Goal: Task Accomplishment & Management: Use online tool/utility

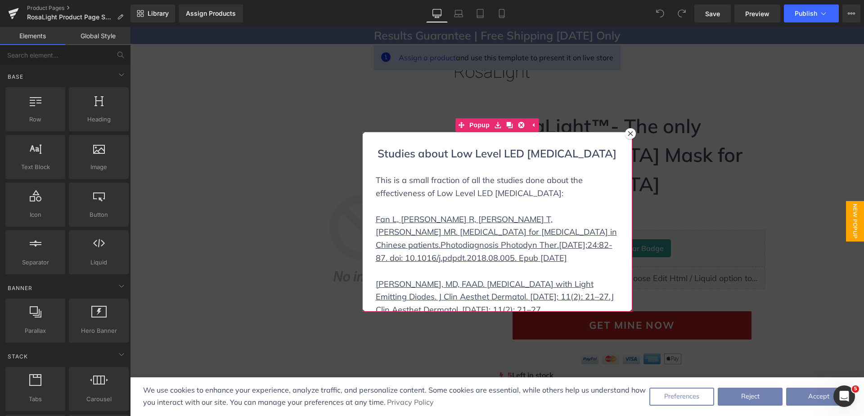
click at [629, 136] on div at bounding box center [630, 133] width 11 height 11
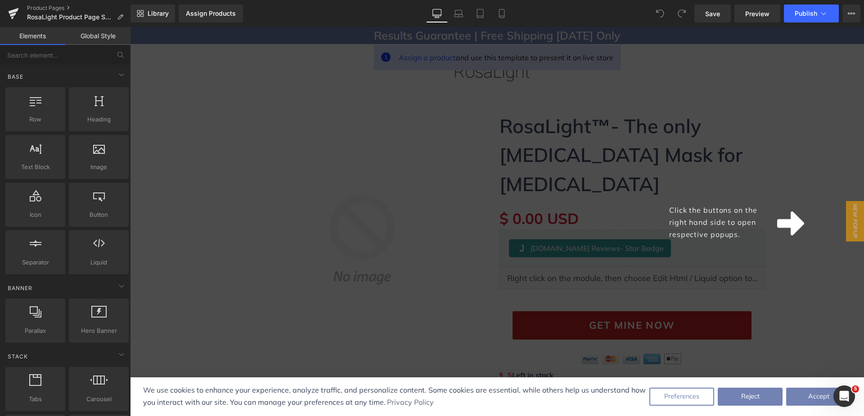
click at [474, 269] on div "Click the buttons on the right hand side to open respective popups." at bounding box center [497, 221] width 734 height 389
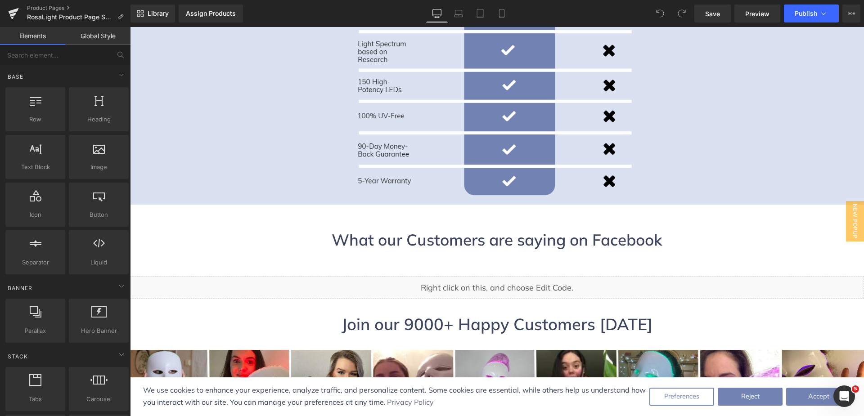
scroll to position [2744, 0]
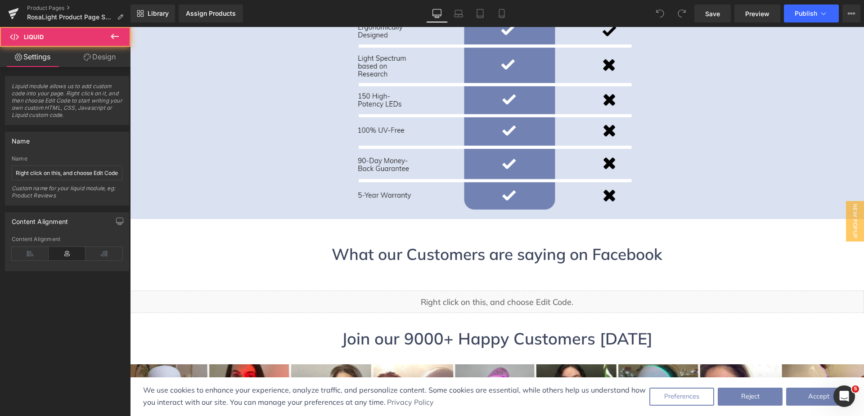
click at [466, 291] on div "Liquid" at bounding box center [497, 302] width 734 height 22
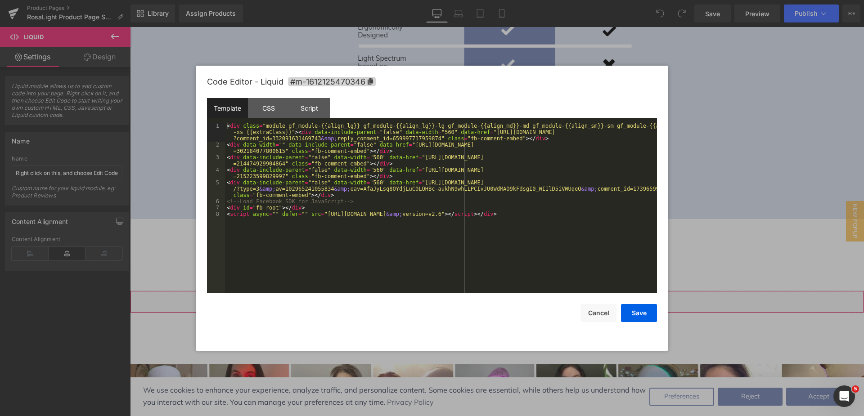
click at [432, 0] on div "You are previewing how the will restyle your page. You can not edit Elements in…" at bounding box center [432, 0] width 864 height 0
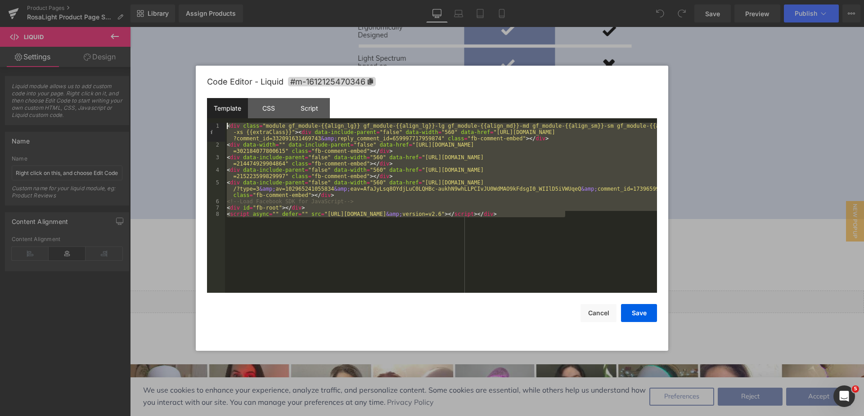
drag, startPoint x: 570, startPoint y: 215, endPoint x: 225, endPoint y: 124, distance: 356.0
click at [225, 124] on div "< div class = "module gf_module-{{align_lg}} gf_module-{{align_lg}}-lg gf_modul…" at bounding box center [441, 220] width 432 height 195
click at [597, 318] on button "Cancel" at bounding box center [598, 313] width 36 height 18
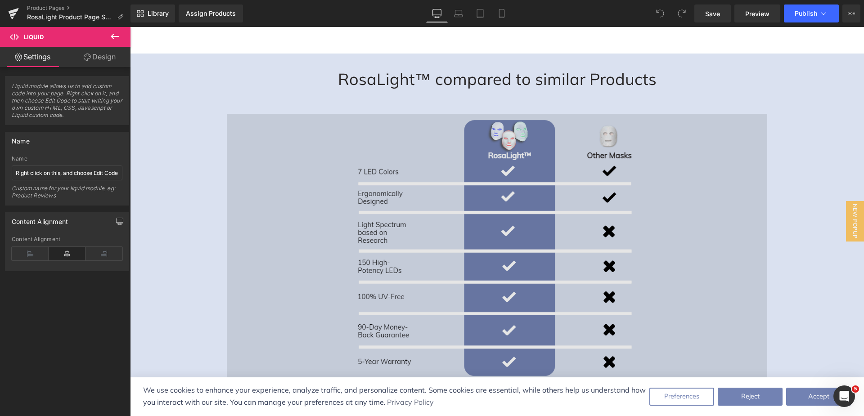
scroll to position [2699, 0]
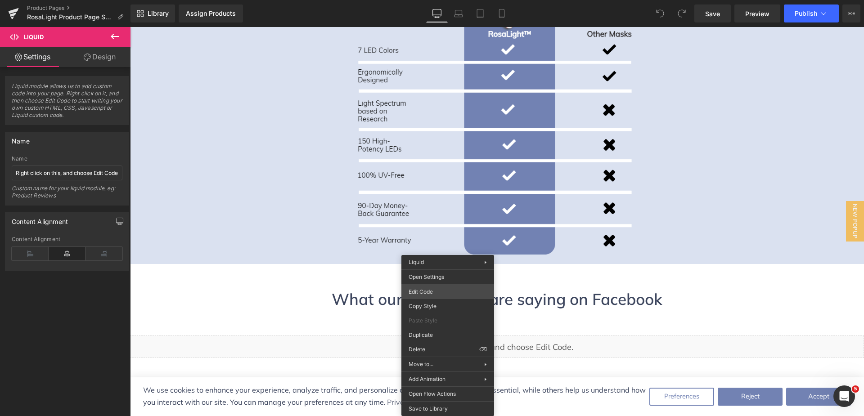
click at [431, 0] on div "You are previewing how the will restyle your page. You can not edit Elements in…" at bounding box center [432, 0] width 864 height 0
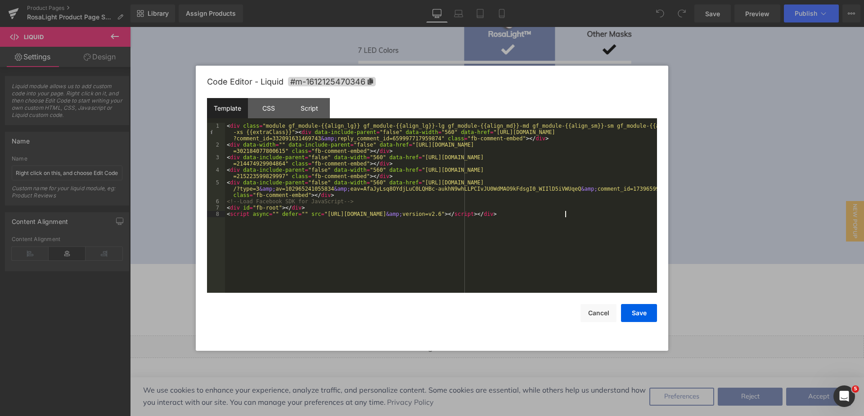
click at [547, 218] on div "< div class = "module gf_module-{{align_lg}} gf_module-{{align_lg}}-lg gf_modul…" at bounding box center [441, 220] width 432 height 195
click at [547, 211] on div "< div class = "module gf_module-{{align_lg}} gf_module-{{align_lg}}-lg gf_modul…" at bounding box center [441, 220] width 432 height 195
click at [611, 311] on button "Cancel" at bounding box center [598, 313] width 36 height 18
click at [428, 0] on div "You are previewing how the will restyle your page. You can not edit Elements in…" at bounding box center [432, 0] width 864 height 0
click at [318, 253] on div "< div class = "module gf_module-{{align_lg}} gf_module-{{align_lg}}-lg gf_modul…" at bounding box center [441, 220] width 432 height 195
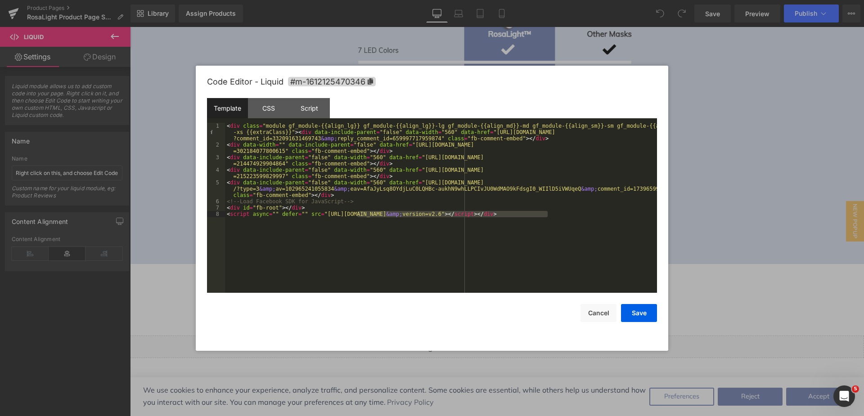
drag, startPoint x: 548, startPoint y: 212, endPoint x: 356, endPoint y: 212, distance: 191.6
click at [356, 212] on div "< div class = "module gf_module-{{align_lg}} gf_module-{{align_lg}}-lg gf_modul…" at bounding box center [441, 220] width 432 height 195
click at [544, 214] on div "< div class = "module gf_module-{{align_lg}} gf_module-{{align_lg}}-lg gf_modul…" at bounding box center [441, 208] width 432 height 170
drag, startPoint x: 547, startPoint y: 213, endPoint x: 256, endPoint y: 215, distance: 291.5
click at [256, 215] on div "< div class = "module gf_module-{{align_lg}} gf_module-{{align_lg}}-lg gf_modul…" at bounding box center [441, 220] width 432 height 195
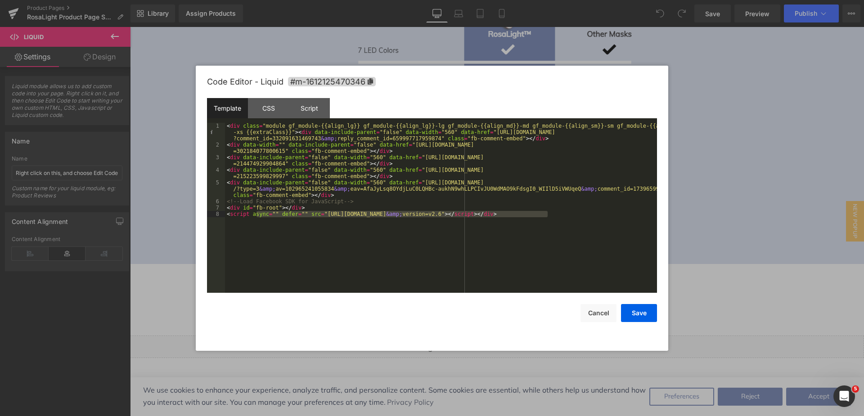
click at [256, 215] on div "< div class = "module gf_module-{{align_lg}} gf_module-{{align_lg}}-lg gf_modul…" at bounding box center [441, 208] width 432 height 170
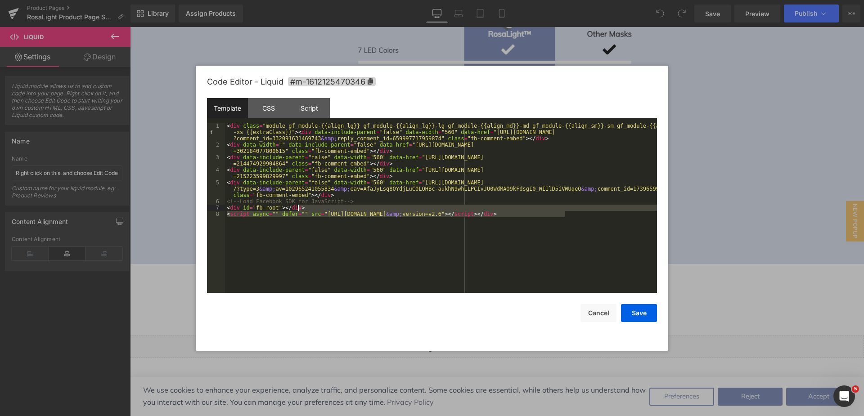
drag, startPoint x: 571, startPoint y: 214, endPoint x: 368, endPoint y: 206, distance: 203.0
click at [368, 206] on div "< div class = "module gf_module-{{align_lg}} gf_module-{{align_lg}}-lg gf_modul…" at bounding box center [441, 220] width 432 height 195
click at [368, 206] on div "< div class = "module gf_module-{{align_lg}} gf_module-{{align_lg}}-lg gf_modul…" at bounding box center [441, 208] width 432 height 170
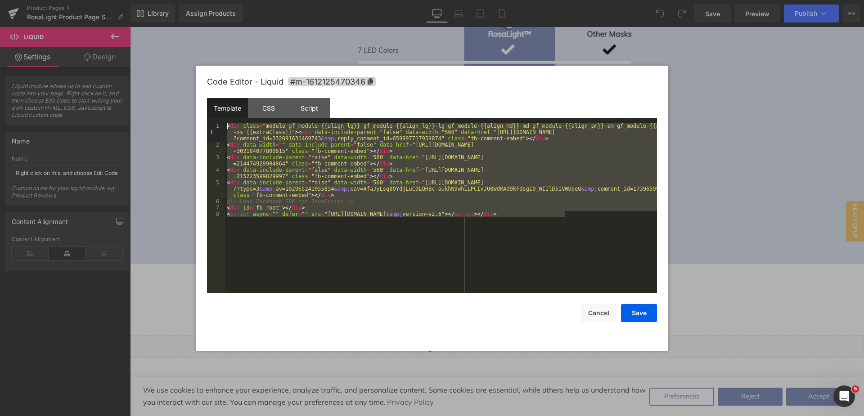
drag, startPoint x: 574, startPoint y: 215, endPoint x: 219, endPoint y: 119, distance: 367.8
click at [219, 119] on div "Template CSS Script Data 1 2 3 4 5 6 7 8 < div class = "module gf_module-{{alig…" at bounding box center [432, 195] width 450 height 195
click at [435, 215] on div "< div class = "module gf_module-{{align_lg}} gf_module-{{align_lg}}-lg gf_modul…" at bounding box center [441, 208] width 432 height 170
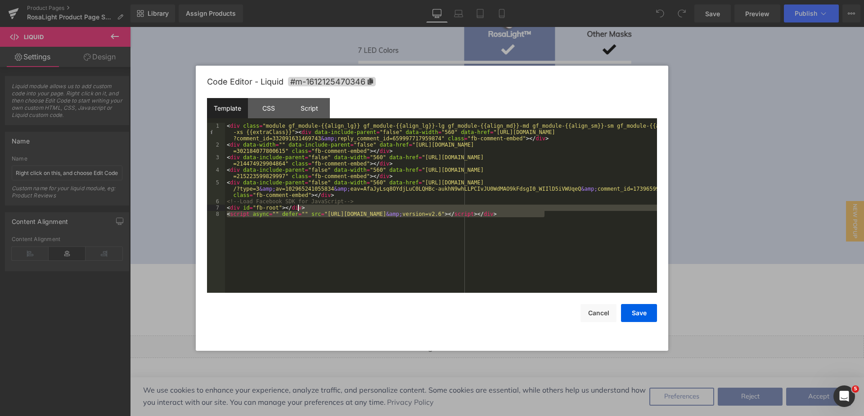
drag, startPoint x: 546, startPoint y: 213, endPoint x: 517, endPoint y: 211, distance: 28.5
click at [517, 211] on div "< div class = "module gf_module-{{align_lg}} gf_module-{{align_lg}}-lg gf_modul…" at bounding box center [441, 220] width 432 height 195
click at [545, 211] on div "< div class = "module gf_module-{{align_lg}} gf_module-{{align_lg}}-lg gf_modul…" at bounding box center [441, 208] width 432 height 170
drag, startPoint x: 547, startPoint y: 212, endPoint x: 224, endPoint y: 210, distance: 322.6
click at [224, 210] on pre "1 2 3 4 5 6 7 8 < div class = "module gf_module-{{align_lg}} gf_module-{{align_…" at bounding box center [432, 208] width 450 height 170
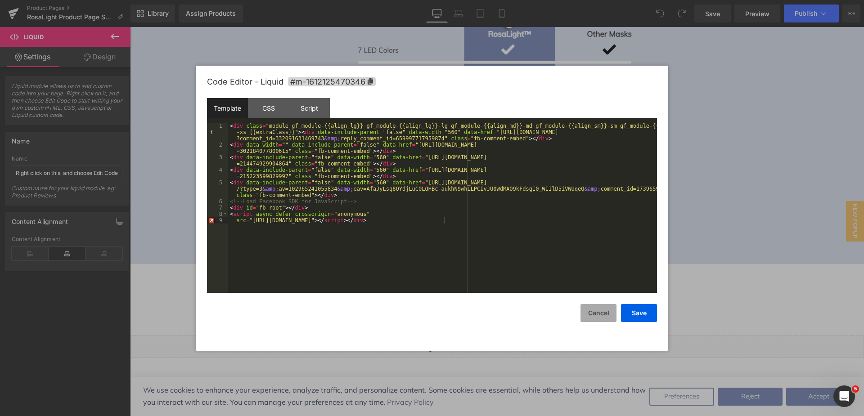
click at [592, 310] on button "Cancel" at bounding box center [598, 313] width 36 height 18
click at [362, 0] on div "You are previewing how the will restyle your page. You can not edit Elements in…" at bounding box center [432, 0] width 864 height 0
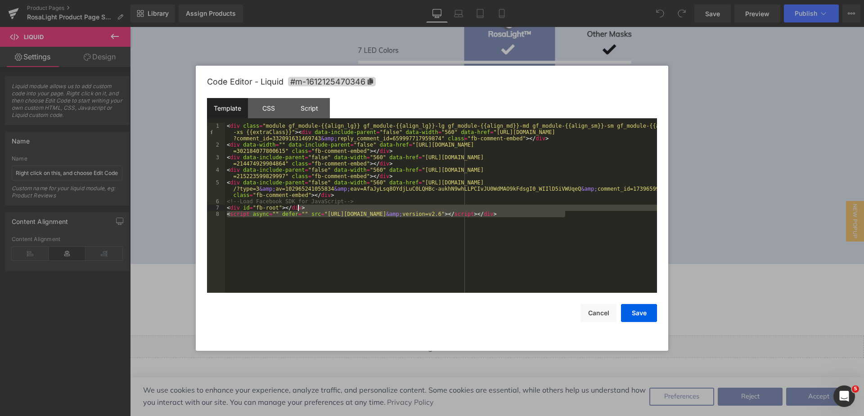
drag, startPoint x: 569, startPoint y: 214, endPoint x: 458, endPoint y: 209, distance: 110.3
click at [458, 209] on div "< div class = "module gf_module-{{align_lg}} gf_module-{{align_lg}}-lg gf_modul…" at bounding box center [441, 220] width 432 height 195
click at [458, 209] on div "< div class = "module gf_module-{{align_lg}} gf_module-{{align_lg}}-lg gf_modul…" at bounding box center [441, 208] width 432 height 170
drag, startPoint x: 226, startPoint y: 207, endPoint x: 393, endPoint y: 218, distance: 167.3
click at [393, 218] on div "< div class = "module gf_module-{{align_lg}} gf_module-{{align_lg}}-lg gf_modul…" at bounding box center [441, 220] width 432 height 195
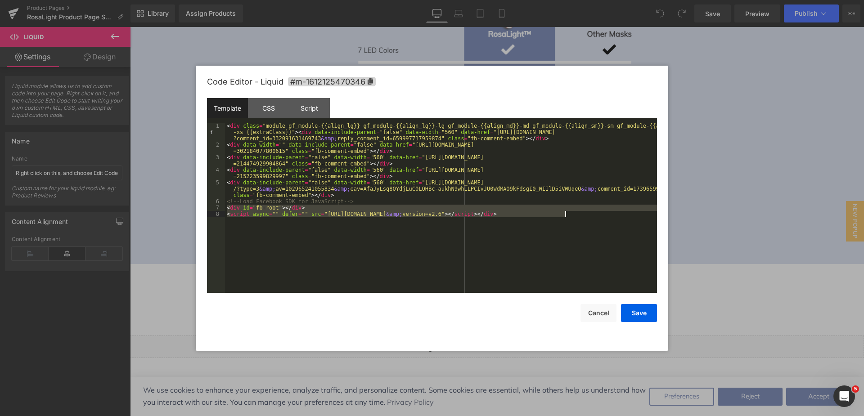
click at [393, 218] on div "< div class = "module gf_module-{{align_lg}} gf_module-{{align_lg}}-lg gf_modul…" at bounding box center [441, 208] width 432 height 170
drag, startPoint x: 572, startPoint y: 215, endPoint x: 228, endPoint y: 206, distance: 343.8
click at [228, 206] on div "< div class = "module gf_module-{{align_lg}} gf_module-{{align_lg}}-lg gf_modul…" at bounding box center [441, 220] width 432 height 195
click at [562, 220] on div "< div class = "module gf_module-{{align_lg}} gf_module-{{align_lg}}-lg gf_modul…" at bounding box center [441, 208] width 432 height 170
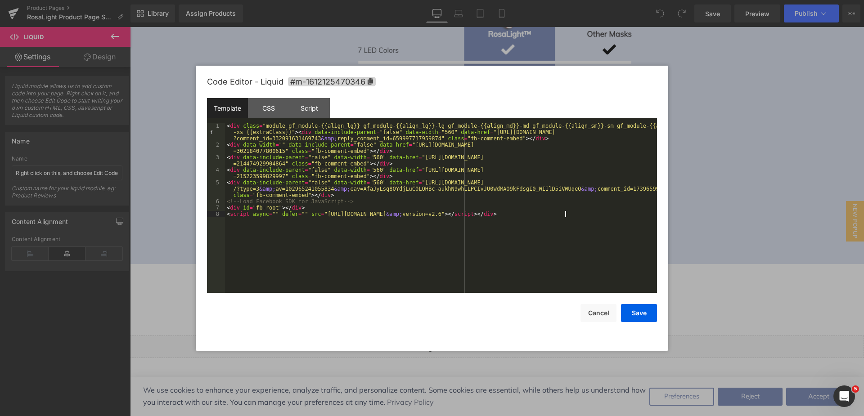
click at [574, 213] on div "< div class = "module gf_module-{{align_lg}} gf_module-{{align_lg}}-lg gf_modul…" at bounding box center [441, 220] width 432 height 195
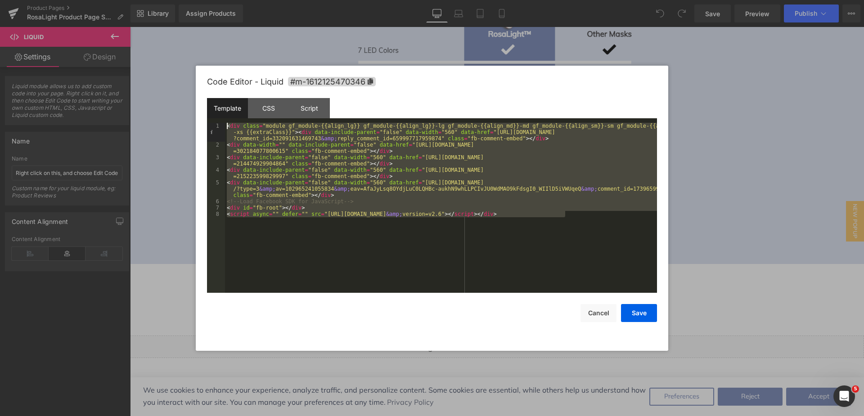
drag, startPoint x: 574, startPoint y: 213, endPoint x: 220, endPoint y: 129, distance: 364.8
click at [220, 129] on pre "1 2 3 4 5 6 7 8 < div class = "module gf_module-{{align_lg}} gf_module-{{align_…" at bounding box center [432, 208] width 450 height 170
click at [522, 215] on div "< div class = "module gf_module-{{align_lg}} gf_module-{{align_lg}}-lg gf_modul…" at bounding box center [441, 208] width 432 height 170
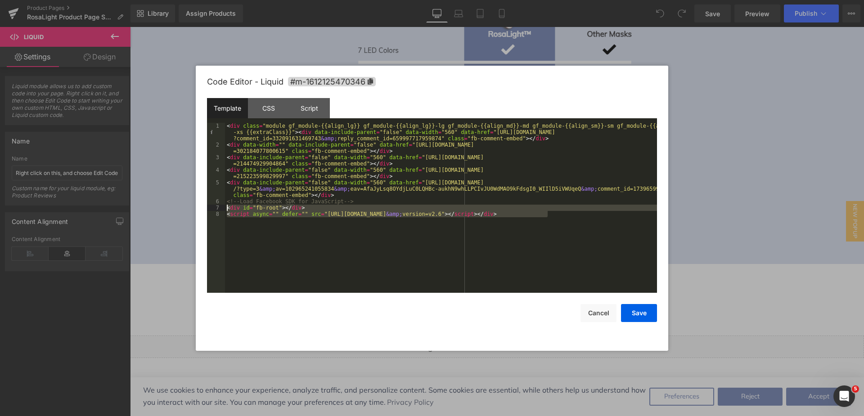
drag, startPoint x: 548, startPoint y: 214, endPoint x: 220, endPoint y: 208, distance: 328.0
click at [220, 208] on pre "1 2 3 4 5 6 7 8 < div class = "module gf_module-{{align_lg}} gf_module-{{align_…" at bounding box center [432, 208] width 450 height 170
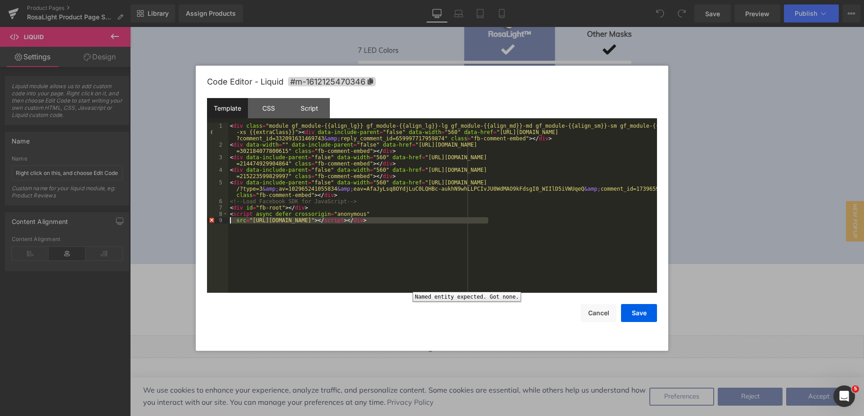
click at [210, 220] on div "9" at bounding box center [217, 220] width 21 height 6
click at [452, 220] on div "< div class = "module gf_module-{{align_lg}} gf_module-{{align_lg}}-lg gf_modul…" at bounding box center [442, 208] width 429 height 170
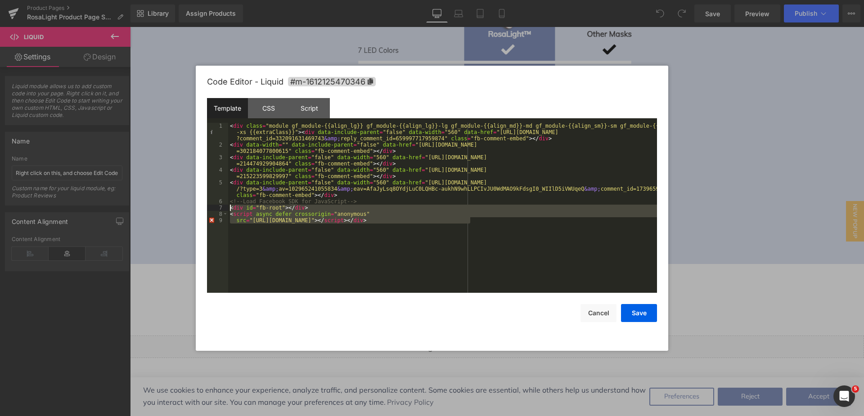
drag, startPoint x: 469, startPoint y: 219, endPoint x: 227, endPoint y: 210, distance: 242.7
click at [227, 210] on pre "1 2 3 4 5 6 7 8 9 < div class = "module gf_module-{{align_lg}} gf_module-{{alig…" at bounding box center [432, 208] width 450 height 170
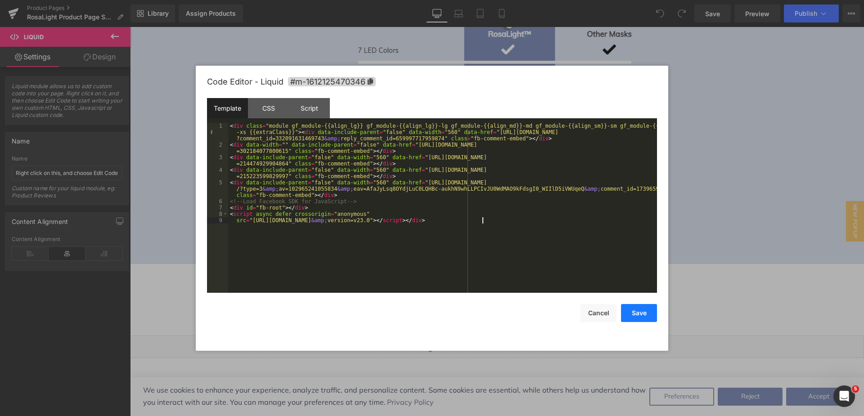
click at [628, 312] on button "Save" at bounding box center [639, 313] width 36 height 18
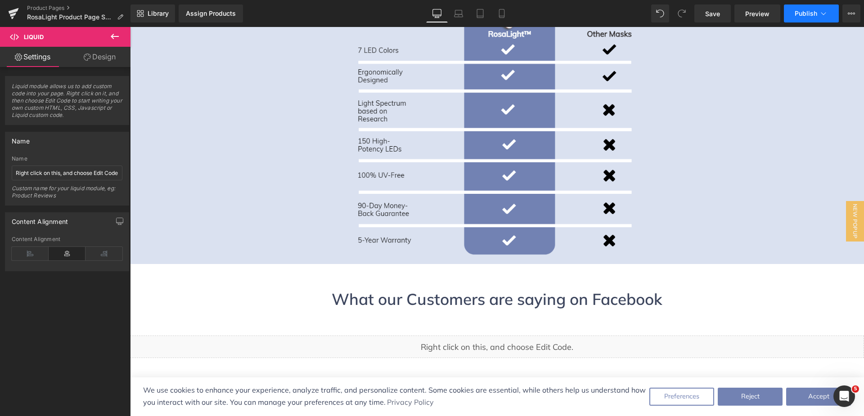
click at [808, 18] on button "Publish" at bounding box center [811, 13] width 55 height 18
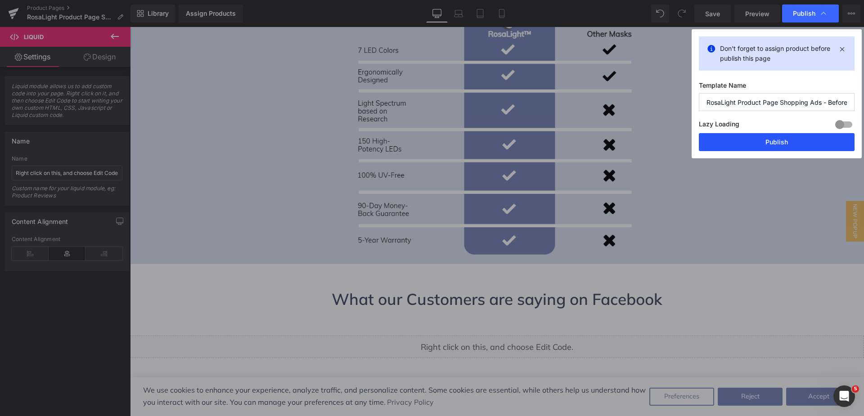
drag, startPoint x: 784, startPoint y: 143, endPoint x: 548, endPoint y: 134, distance: 235.5
click at [784, 143] on button "Publish" at bounding box center [777, 142] width 156 height 18
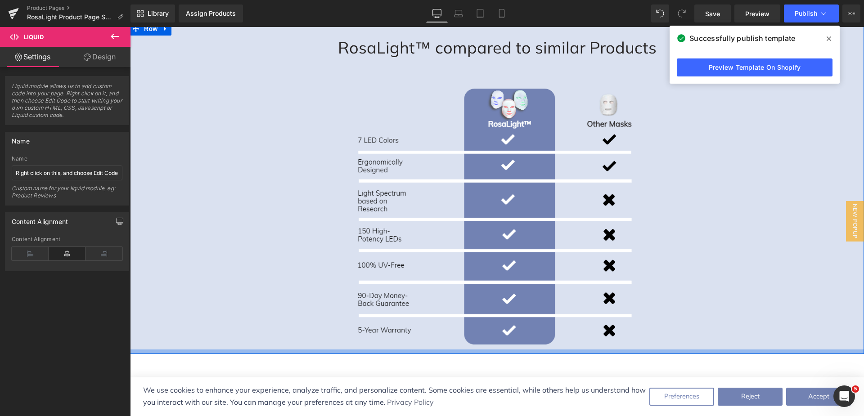
scroll to position [2789, 0]
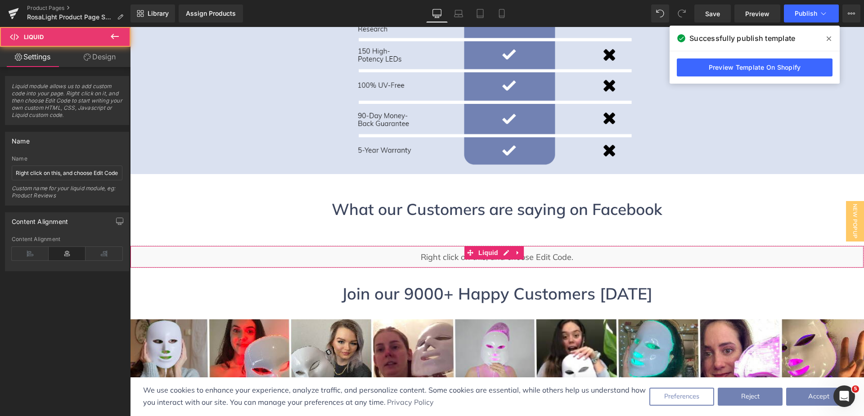
click at [442, 246] on div "Liquid" at bounding box center [497, 257] width 734 height 22
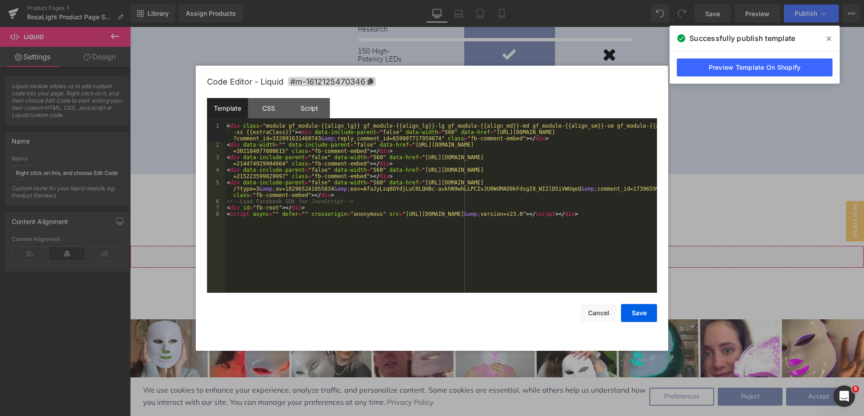
click at [435, 0] on div "You are previewing how the will restyle your page. You can not edit Elements in…" at bounding box center [432, 0] width 864 height 0
click at [300, 220] on div "< div class = "module gf_module-{{align_lg}} gf_module-{{align_lg}}-lg gf_modul…" at bounding box center [441, 220] width 432 height 195
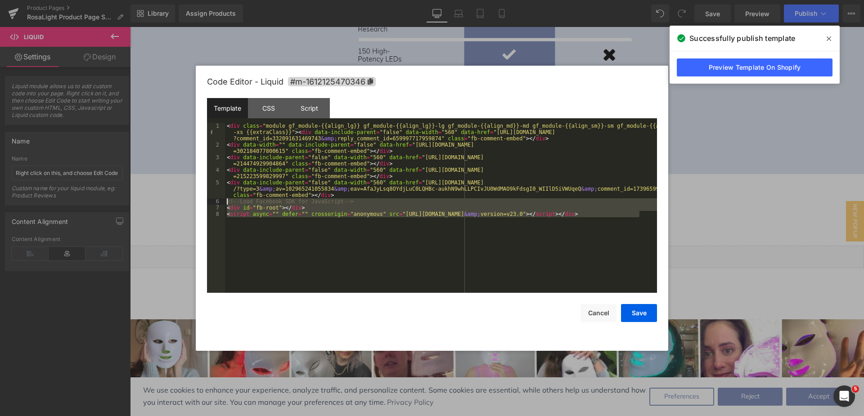
drag, startPoint x: 641, startPoint y: 214, endPoint x: 228, endPoint y: 199, distance: 413.3
click at [228, 199] on div "< div class = "module gf_module-{{align_lg}} gf_module-{{align_lg}}-lg gf_modul…" at bounding box center [441, 220] width 432 height 195
drag, startPoint x: 622, startPoint y: 212, endPoint x: 225, endPoint y: 200, distance: 397.4
click at [225, 200] on div "< div class = "module gf_module-{{align_lg}} gf_module-{{align_lg}}-lg gf_modul…" at bounding box center [441, 220] width 432 height 195
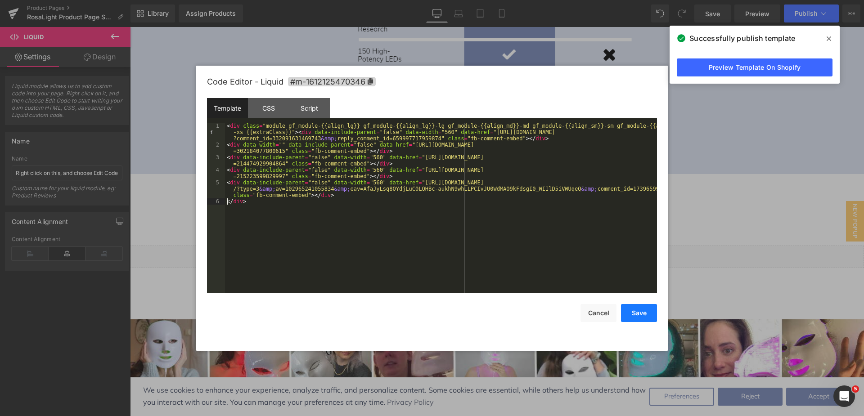
click at [634, 314] on button "Save" at bounding box center [639, 313] width 36 height 18
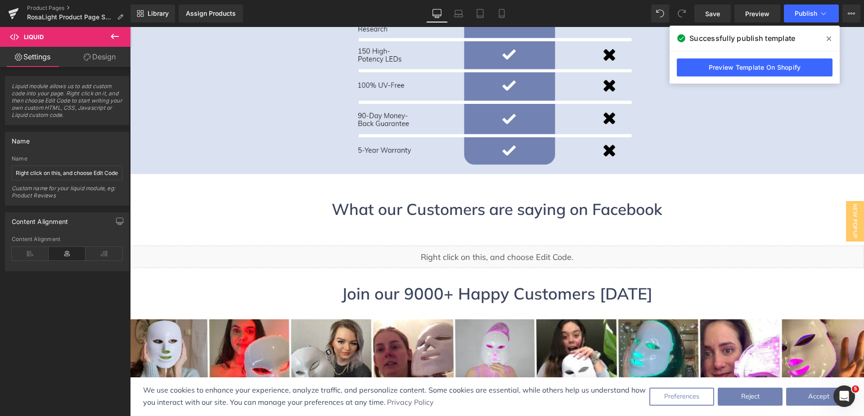
click at [299, 221] on div at bounding box center [497, 227] width 734 height 12
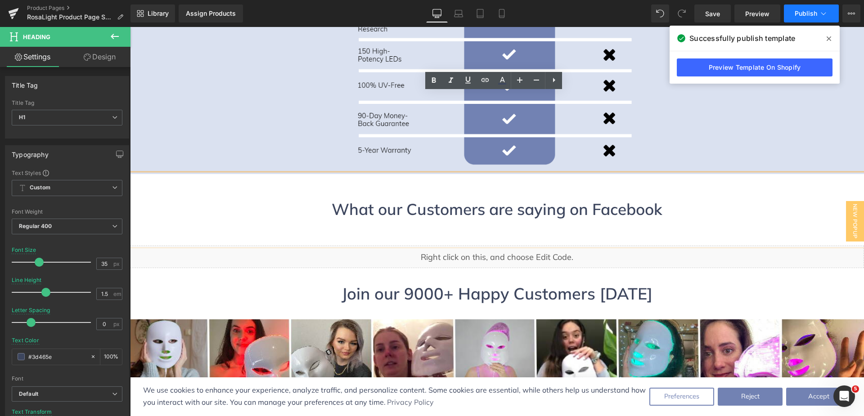
click at [809, 13] on span "Publish" at bounding box center [805, 13] width 22 height 7
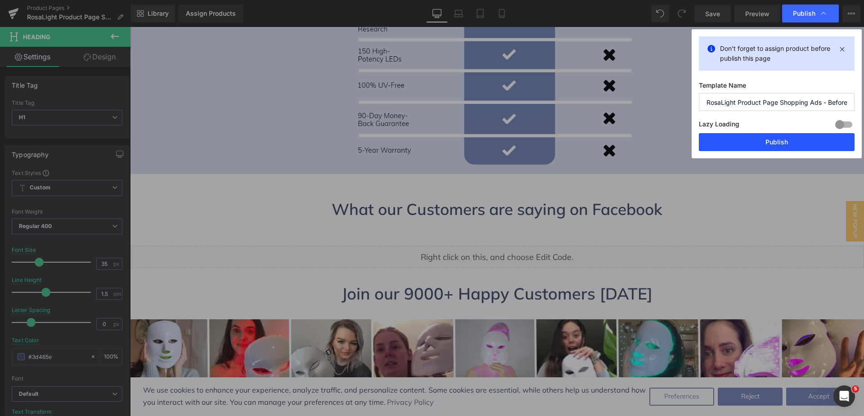
click at [794, 140] on button "Publish" at bounding box center [777, 142] width 156 height 18
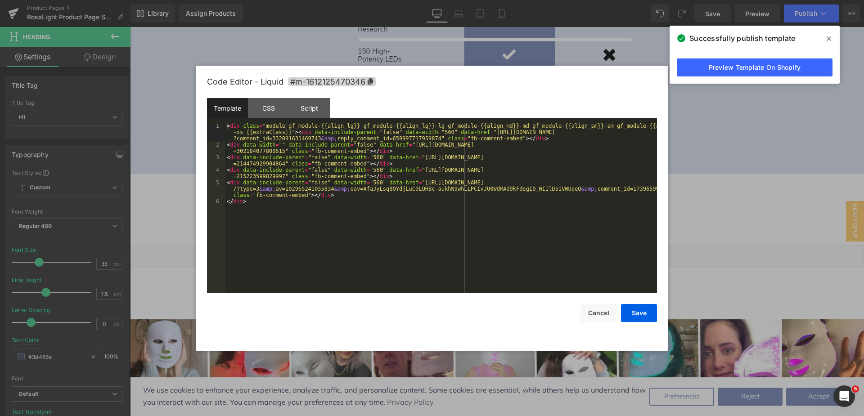
click at [431, 0] on div "You are previewing how the will restyle your page. You can not edit Elements in…" at bounding box center [432, 0] width 864 height 0
click at [260, 205] on div "< div class = "module gf_module-{{align_lg}} gf_module-{{align_lg}}-lg gf_modul…" at bounding box center [441, 220] width 432 height 195
click at [227, 202] on div "< div class = "module gf_module-{{align_lg}} gf_module-{{align_lg}}-lg gf_modul…" at bounding box center [441, 220] width 432 height 195
click at [632, 318] on button "Save" at bounding box center [639, 313] width 36 height 18
click at [388, 0] on div "You are previewing how the will restyle your page. You can not edit Elements in…" at bounding box center [432, 0] width 864 height 0
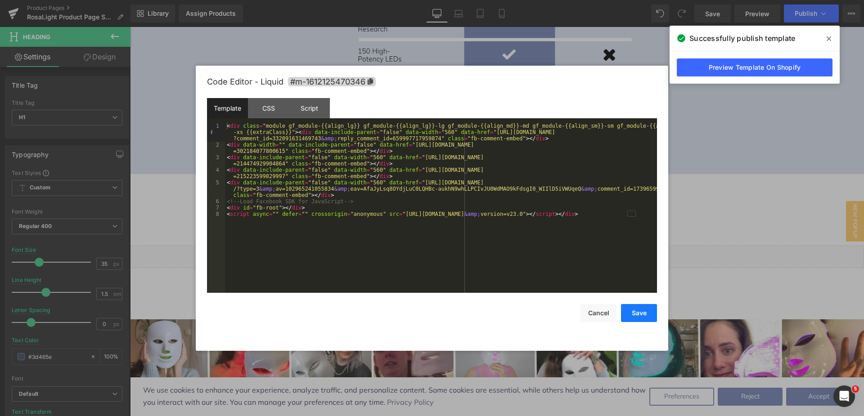
click at [644, 315] on button "Save" at bounding box center [639, 313] width 36 height 18
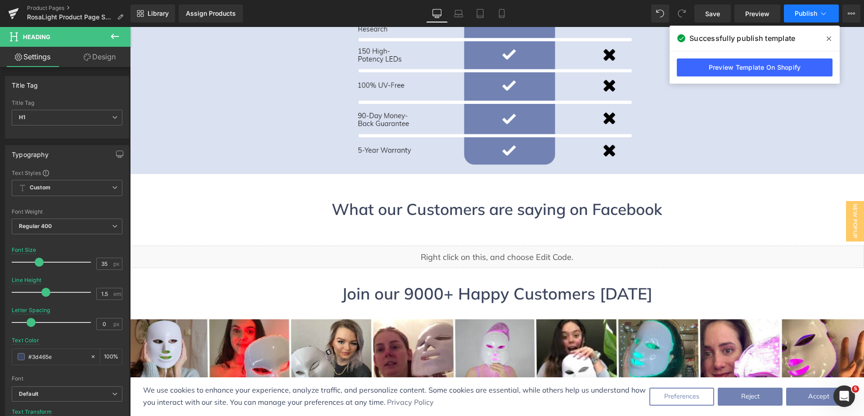
click at [803, 17] on button "Publish" at bounding box center [811, 13] width 55 height 18
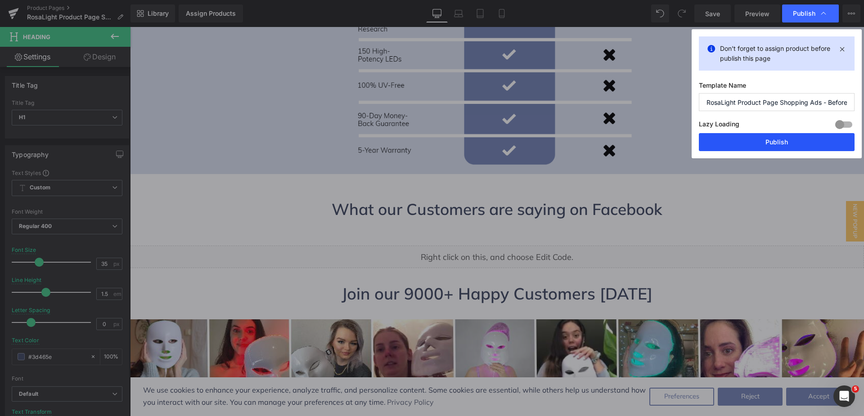
click at [768, 142] on button "Publish" at bounding box center [777, 142] width 156 height 18
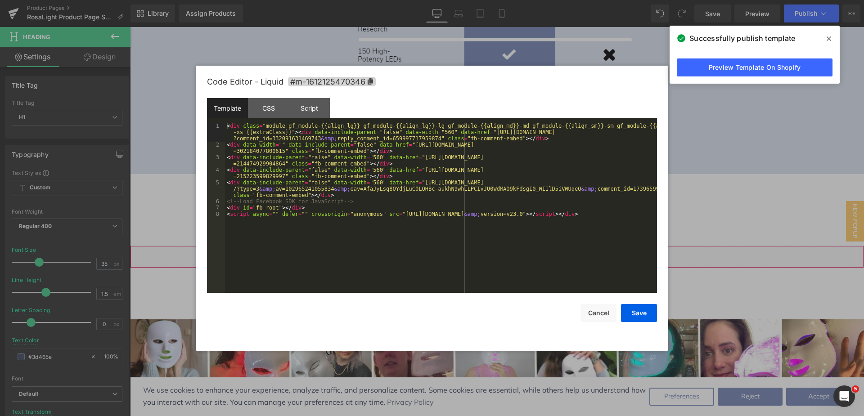
click at [509, 0] on div "You are previewing how the will restyle your page. You can not edit Elements in…" at bounding box center [432, 0] width 864 height 0
click at [642, 214] on div "< div class = "module gf_module-{{align_lg}} gf_module-{{align_lg}}-lg gf_modul…" at bounding box center [441, 220] width 432 height 195
click at [641, 311] on button "Save" at bounding box center [639, 313] width 36 height 18
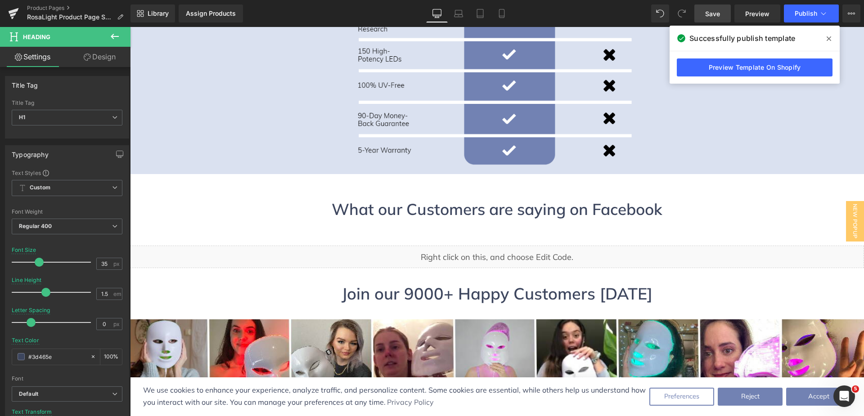
click at [718, 13] on span "Save" at bounding box center [712, 13] width 15 height 9
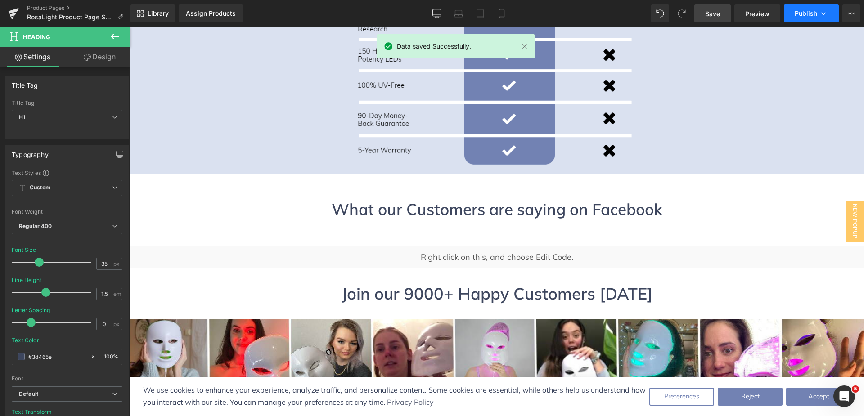
click at [808, 14] on span "Publish" at bounding box center [805, 13] width 22 height 7
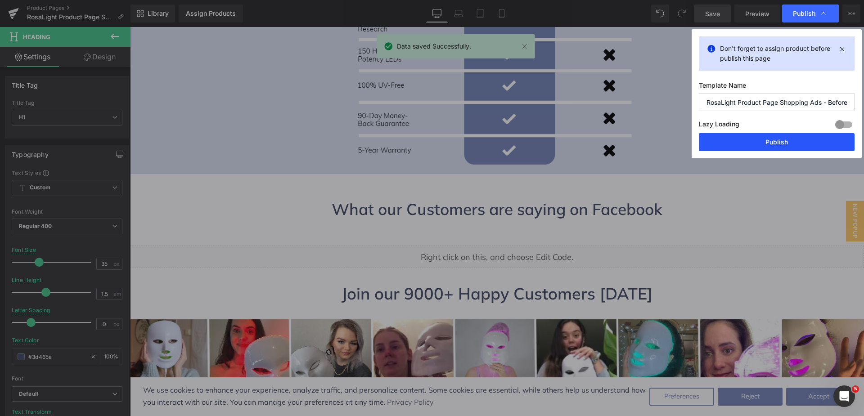
drag, startPoint x: 776, startPoint y: 139, endPoint x: 565, endPoint y: 157, distance: 212.2
click at [776, 139] on button "Publish" at bounding box center [777, 142] width 156 height 18
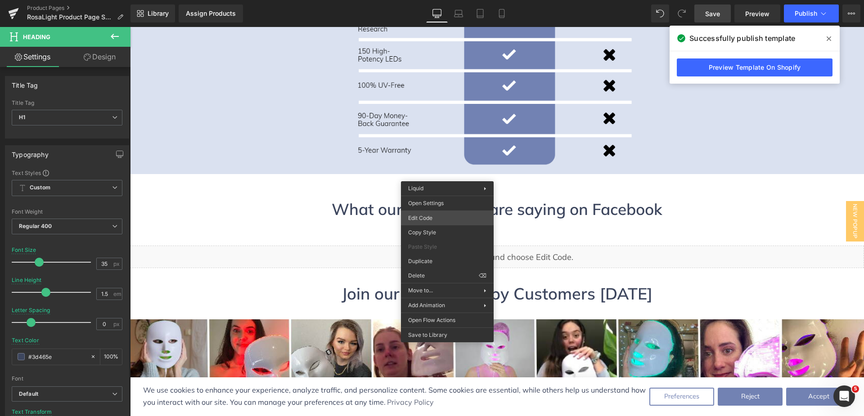
click at [429, 0] on div "You are previewing how the will restyle your page. You can not edit Elements in…" at bounding box center [432, 0] width 864 height 0
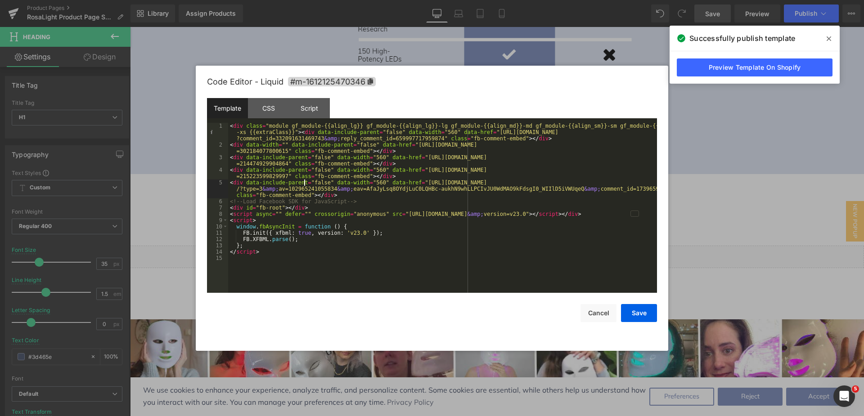
click at [305, 180] on div "< div class = "module gf_module-{{align_lg}} gf_module-{{align_lg}}-lg gf_modul…" at bounding box center [442, 220] width 429 height 195
drag, startPoint x: 401, startPoint y: 142, endPoint x: 284, endPoint y: 152, distance: 117.4
click at [284, 152] on div "< div class = "module gf_module-{{align_lg}} gf_module-{{align_lg}}-lg gf_modul…" at bounding box center [442, 220] width 429 height 195
drag, startPoint x: 476, startPoint y: 131, endPoint x: 315, endPoint y: 138, distance: 160.7
click at [315, 138] on div "< div class = "module gf_module-{{align_lg}} gf_module-{{align_lg}}-lg gf_modul…" at bounding box center [442, 220] width 429 height 195
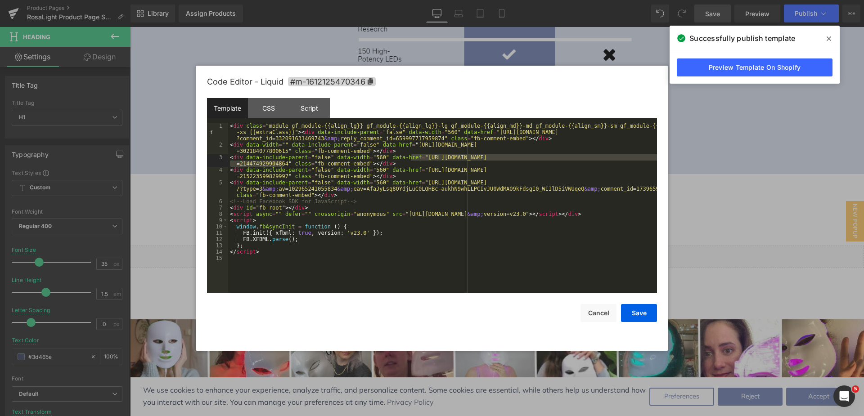
drag, startPoint x: 411, startPoint y: 160, endPoint x: 284, endPoint y: 165, distance: 126.9
click at [284, 165] on div "< div class = "module gf_module-{{align_lg}} gf_module-{{align_lg}}-lg gf_modul…" at bounding box center [442, 220] width 429 height 195
click at [426, 171] on div "< div class = "module gf_module-{{align_lg}} gf_module-{{align_lg}}-lg gf_modul…" at bounding box center [442, 220] width 429 height 195
drag, startPoint x: 413, startPoint y: 170, endPoint x: 283, endPoint y: 175, distance: 129.6
click at [283, 175] on div "< div class = "module gf_module-{{align_lg}} gf_module-{{align_lg}}-lg gf_modul…" at bounding box center [442, 220] width 429 height 195
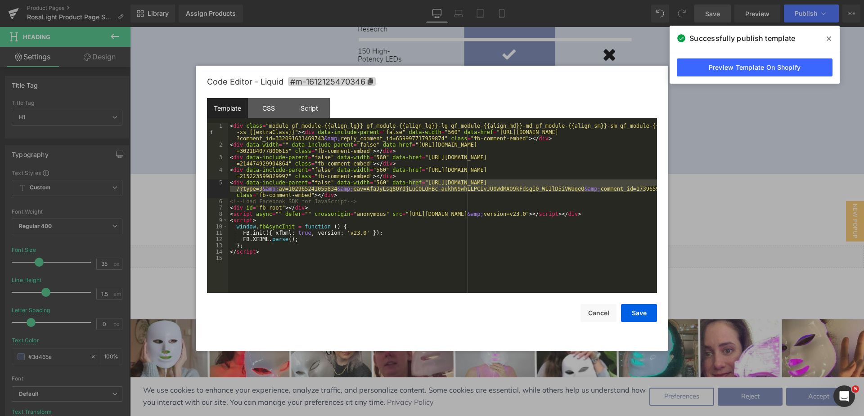
drag, startPoint x: 412, startPoint y: 181, endPoint x: 646, endPoint y: 188, distance: 234.5
click at [646, 188] on div "< div class = "module gf_module-{{align_lg}} gf_module-{{align_lg}}-lg gf_modul…" at bounding box center [442, 220] width 429 height 195
click at [346, 162] on div "< div class = "module gf_module-{{align_lg}} gf_module-{{align_lg}}-lg gf_modul…" at bounding box center [442, 220] width 429 height 195
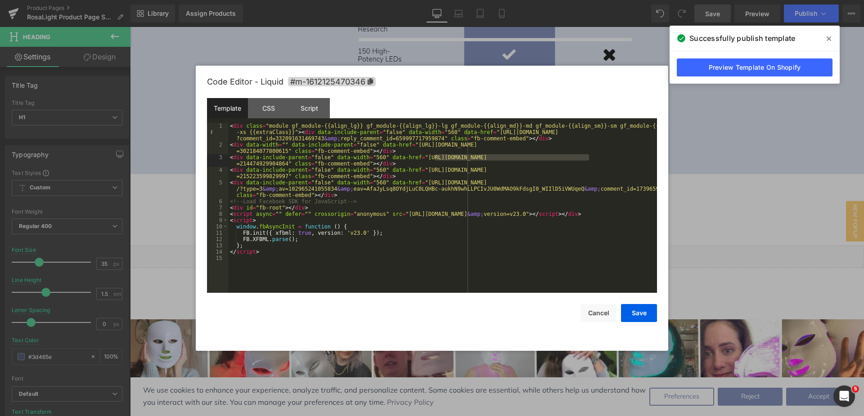
drag, startPoint x: 589, startPoint y: 157, endPoint x: 433, endPoint y: 159, distance: 156.1
click at [433, 159] on div "< div class = "module gf_module-{{align_lg}} gf_module-{{align_lg}}-lg gf_modul…" at bounding box center [442, 220] width 429 height 195
drag, startPoint x: 579, startPoint y: 144, endPoint x: 535, endPoint y: 142, distance: 43.7
click at [535, 142] on div "< div class = "module gf_module-{{align_lg}} gf_module-{{align_lg}}-lg gf_modul…" at bounding box center [442, 220] width 429 height 195
click at [552, 139] on div "< div class = "module gf_module-{{align_lg}} gf_module-{{align_lg}}-lg gf_modul…" at bounding box center [442, 220] width 429 height 195
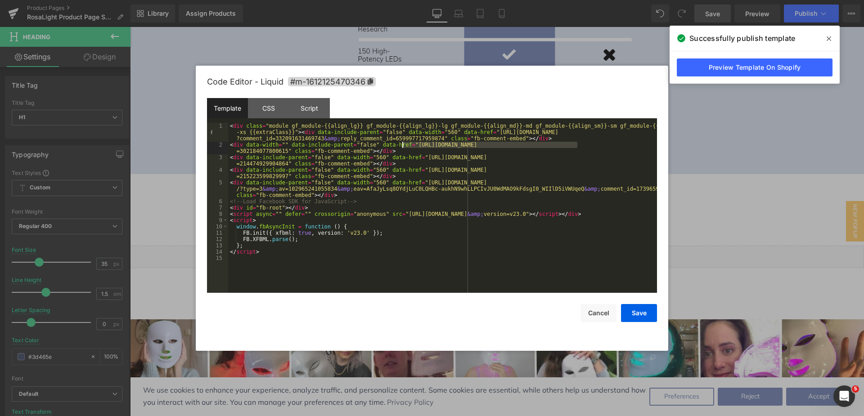
drag, startPoint x: 579, startPoint y: 143, endPoint x: 402, endPoint y: 148, distance: 176.9
click at [402, 148] on div "< div class = "module gf_module-{{align_lg}} gf_module-{{align_lg}}-lg gf_modul…" at bounding box center [442, 220] width 429 height 195
click at [575, 147] on div "< div class = "module gf_module-{{align_lg}} gf_module-{{align_lg}}-lg gf_modul…" at bounding box center [442, 208] width 429 height 170
drag, startPoint x: 579, startPoint y: 143, endPoint x: 404, endPoint y: 145, distance: 175.9
click at [404, 145] on div "< div class = "module gf_module-{{align_lg}} gf_module-{{align_lg}}-lg gf_modul…" at bounding box center [442, 220] width 429 height 195
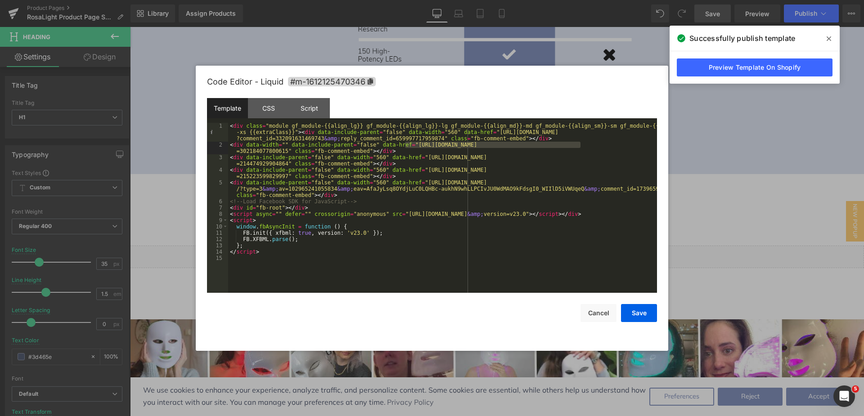
click at [416, 148] on div "< div class = "module gf_module-{{align_lg}} gf_module-{{align_lg}}-lg gf_modul…" at bounding box center [442, 220] width 429 height 195
drag, startPoint x: 402, startPoint y: 145, endPoint x: 581, endPoint y: 147, distance: 178.6
click at [581, 147] on div "< div class = "module gf_module-{{align_lg}} gf_module-{{align_lg}}-lg gf_modul…" at bounding box center [442, 220] width 429 height 195
